Goal: Use online tool/utility: Utilize a website feature to perform a specific function

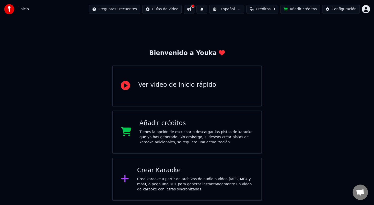
click at [266, 9] on span "Créditos" at bounding box center [263, 9] width 15 height 5
click at [272, 38] on button "Actualizar" at bounding box center [267, 37] width 30 height 9
click at [293, 23] on th "Expiración (días)" at bounding box center [287, 24] width 34 height 10
click at [354, 33] on div "Bienvenido a Youka Ver video de inicio rápido Añadir créditos Tienes la opción …" at bounding box center [187, 109] width 374 height 182
click at [303, 12] on button "Añadir créditos" at bounding box center [300, 9] width 40 height 9
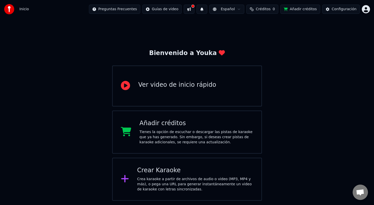
click at [218, 23] on div "Bienvenido a Youka Ver video de inicio rápido Añadir créditos Tienes la opción …" at bounding box center [187, 109] width 374 height 182
click at [334, 7] on div "Configuración" at bounding box center [343, 9] width 25 height 5
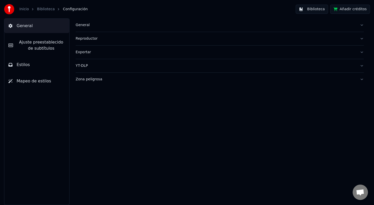
click at [136, 105] on div "General Reproductor Exportar YT-DLP Zona peligrosa" at bounding box center [219, 111] width 308 height 186
click at [10, 7] on img at bounding box center [9, 9] width 10 height 10
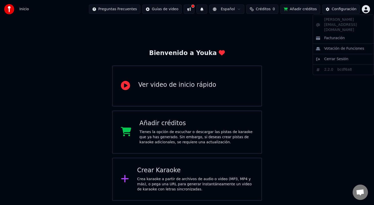
click at [369, 10] on html "Inicio Preguntas Frecuentes Guías de video Español Créditos 0 Añadir créditos C…" at bounding box center [187, 100] width 374 height 200
click at [332, 102] on html "Inicio Preguntas Frecuentes Guías de video Español Créditos 0 Añadir créditos C…" at bounding box center [187, 100] width 374 height 200
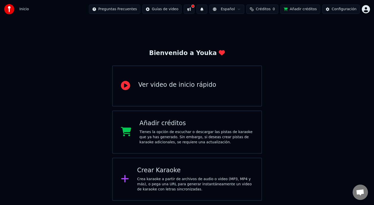
click at [194, 174] on div "Crear Karaoke Crea karaoke a partir de archivos de audio o video (MP3, MP4 y má…" at bounding box center [195, 179] width 116 height 26
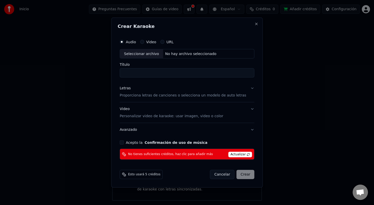
click at [237, 154] on span "Actualizar" at bounding box center [240, 154] width 24 height 6
click at [238, 154] on span "Actualizar" at bounding box center [240, 154] width 24 height 6
click at [250, 27] on div "Crear Karaoke Audio Video URL Seleccionar archivo No hay archivo seleccionado T…" at bounding box center [186, 102] width 151 height 170
click at [254, 23] on button "Close" at bounding box center [256, 24] width 4 height 4
